Goal: Task Accomplishment & Management: Complete application form

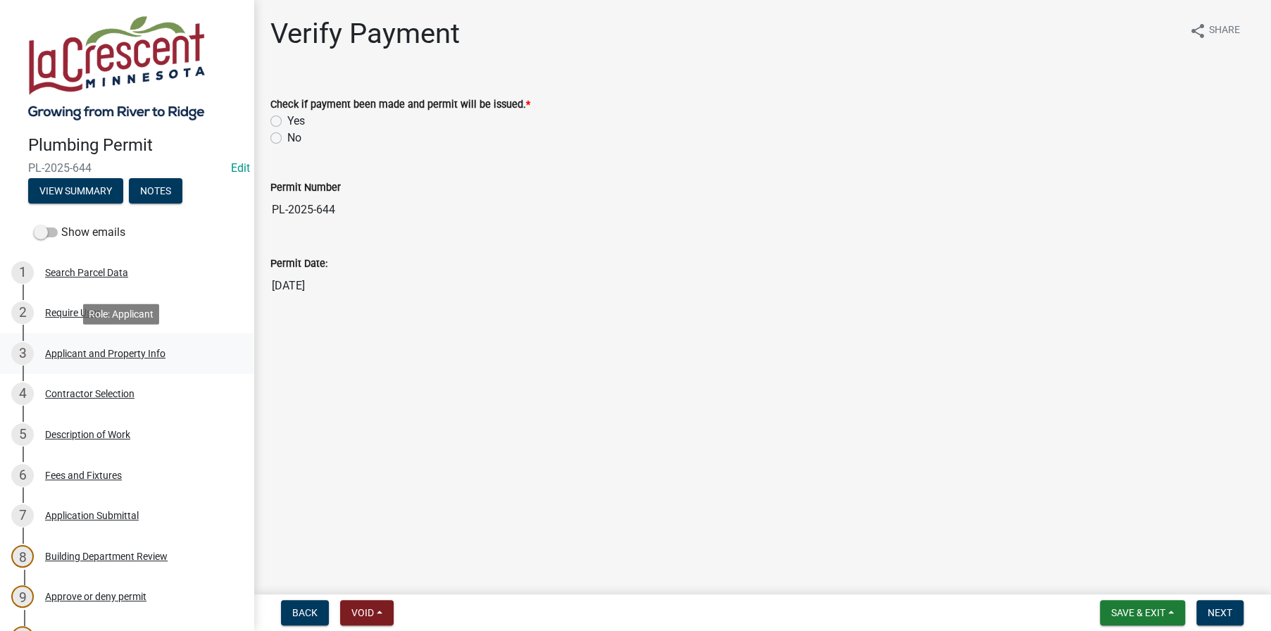
click at [89, 348] on div "Applicant and Property Info" at bounding box center [105, 353] width 120 height 10
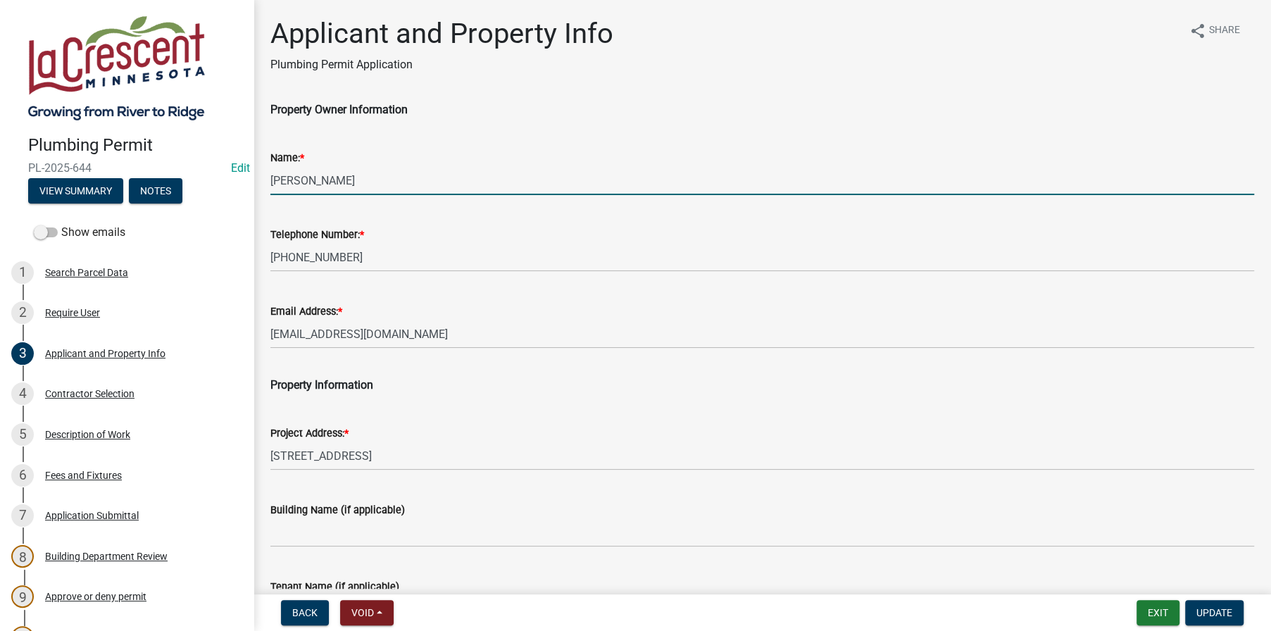
click at [318, 175] on input "[PERSON_NAME]" at bounding box center [761, 180] width 983 height 29
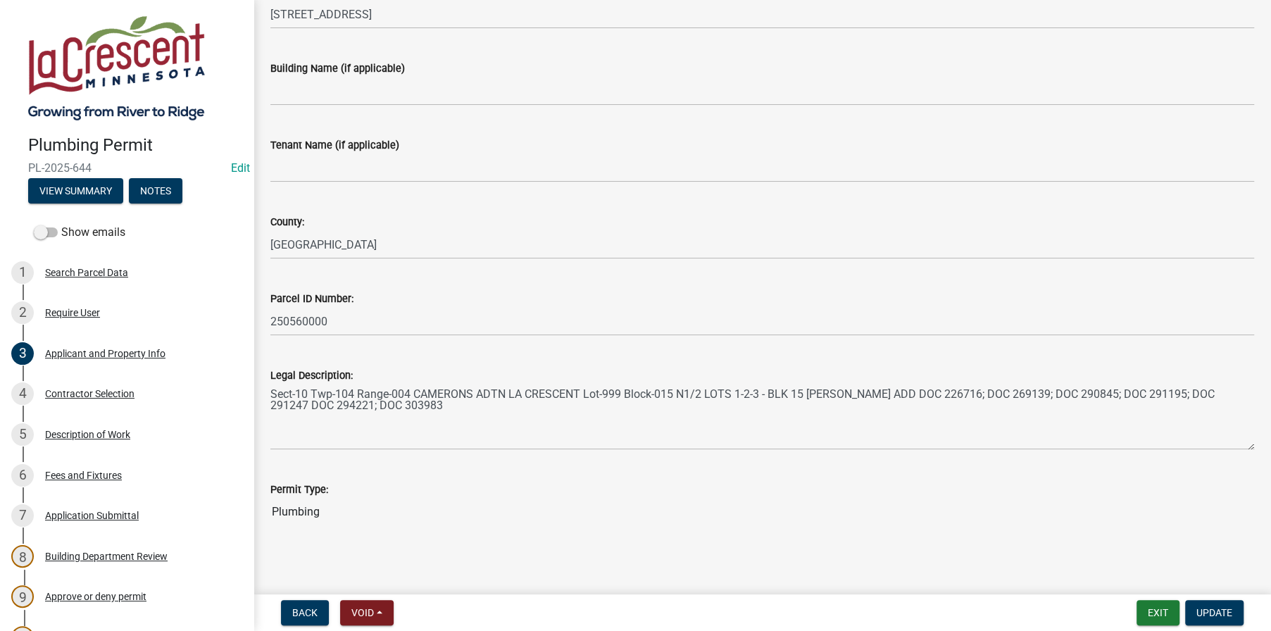
scroll to position [446, 0]
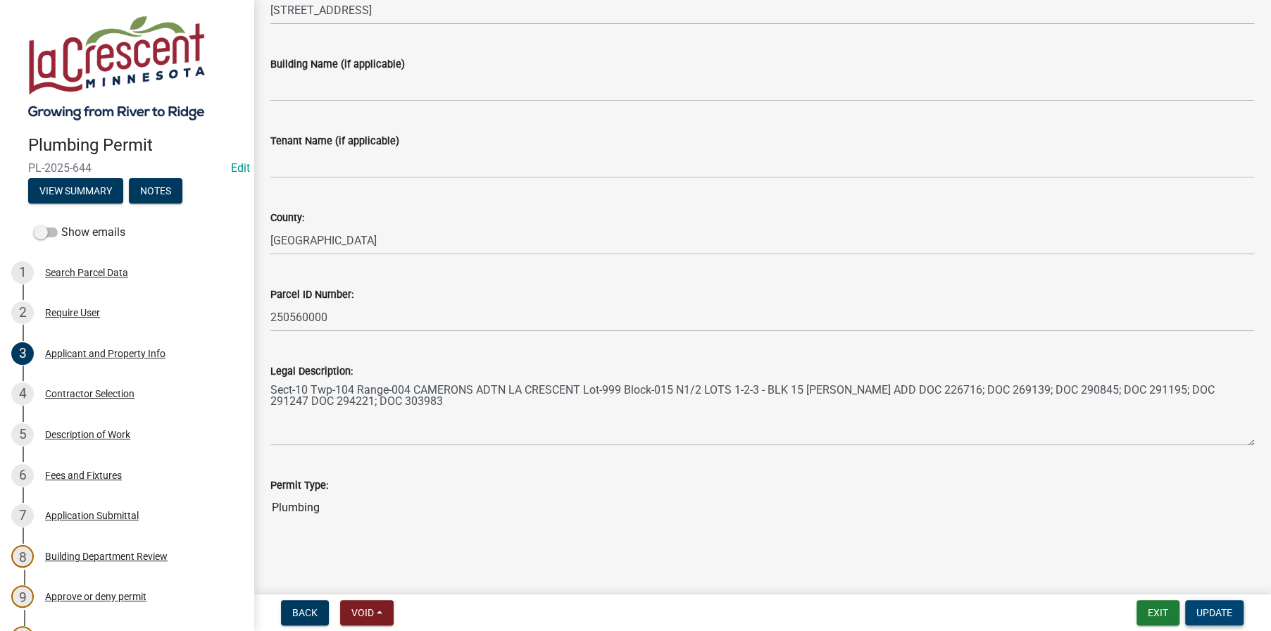
type input "[PERSON_NAME]"
click at [1219, 612] on span "Update" at bounding box center [1214, 612] width 36 height 11
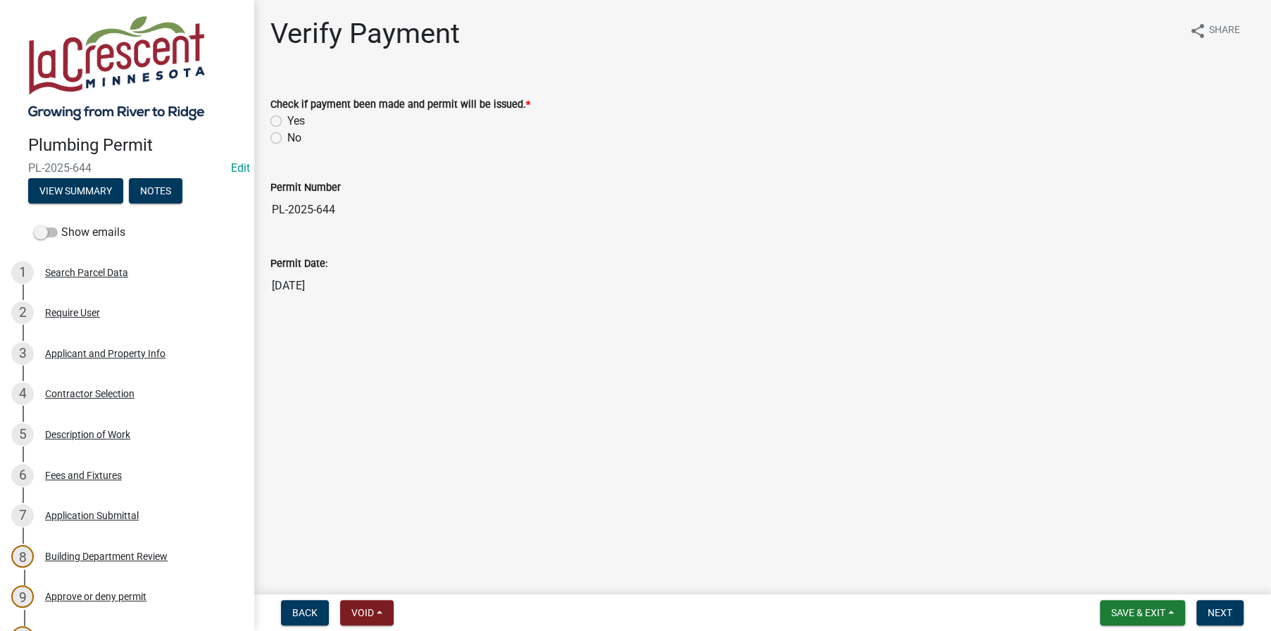
click at [287, 119] on label "Yes" at bounding box center [296, 121] width 18 height 17
click at [287, 119] on input "Yes" at bounding box center [291, 117] width 9 height 9
radio input "true"
click at [1231, 600] on button "Next" at bounding box center [1219, 612] width 47 height 25
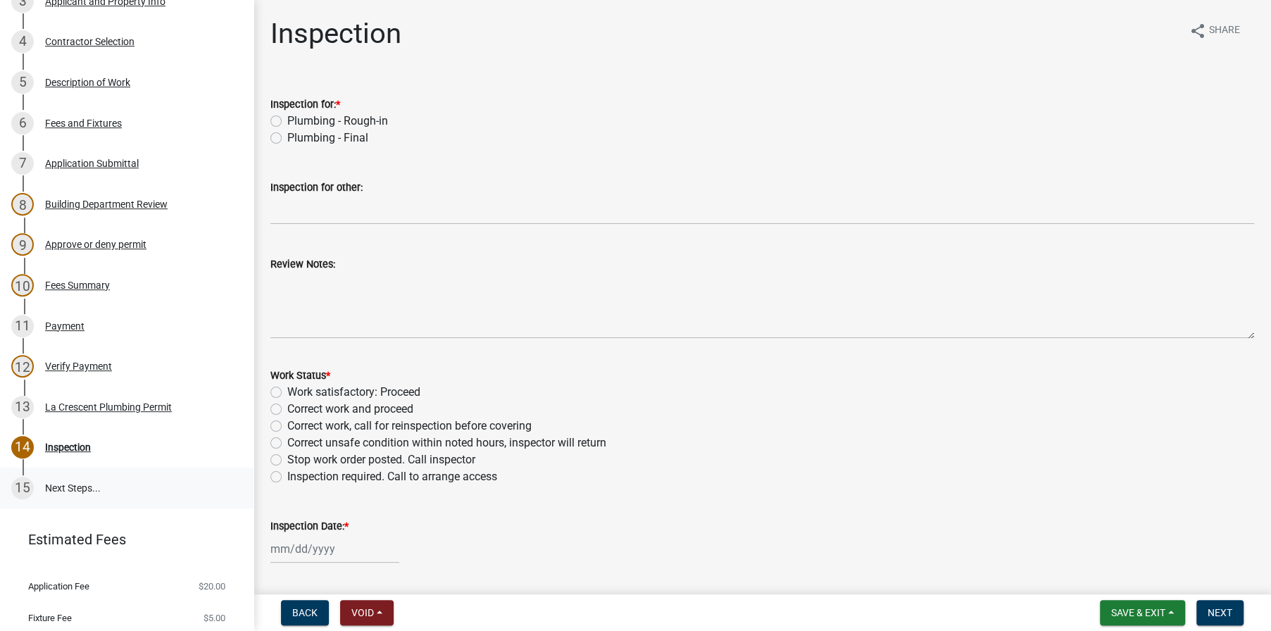
scroll to position [422, 0]
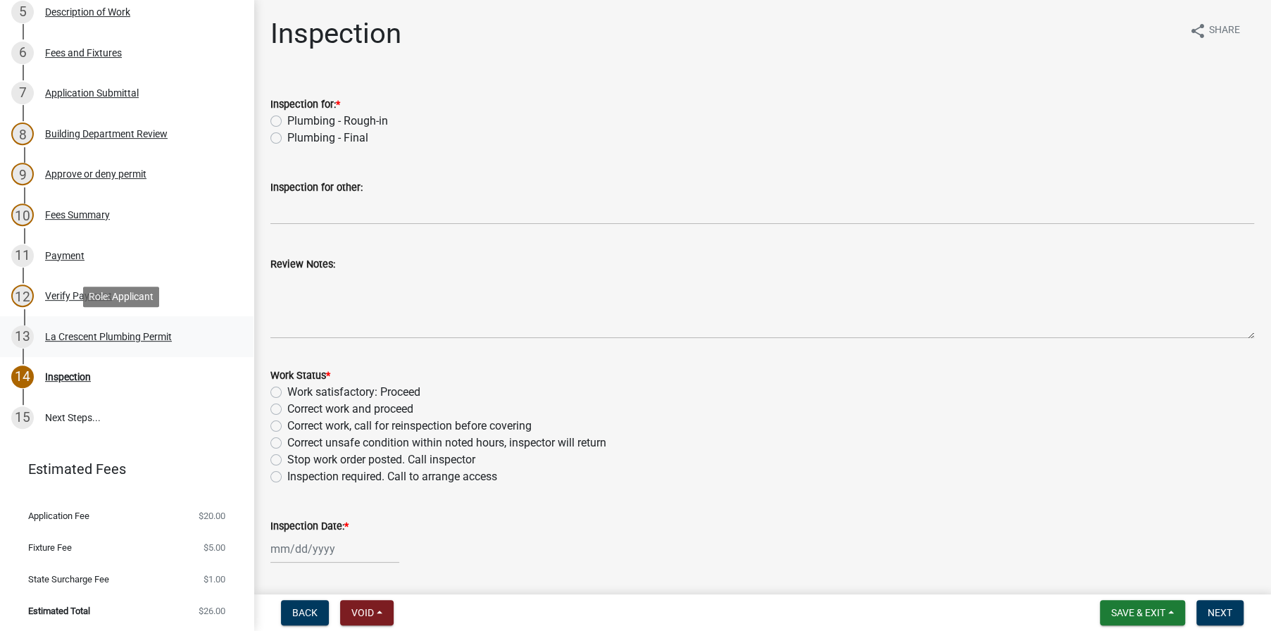
click at [83, 336] on div "La Crescent Plumbing Permit" at bounding box center [108, 337] width 127 height 10
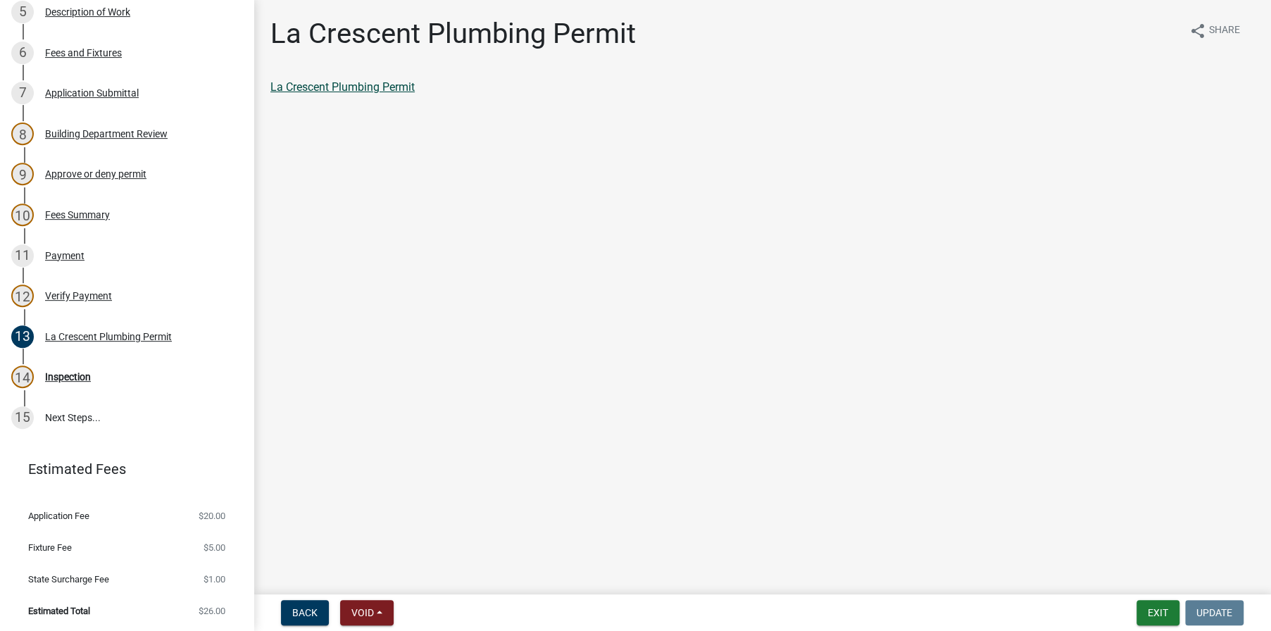
click at [371, 85] on link "La Crescent Plumbing Permit" at bounding box center [342, 86] width 144 height 13
